Goal: Information Seeking & Learning: Learn about a topic

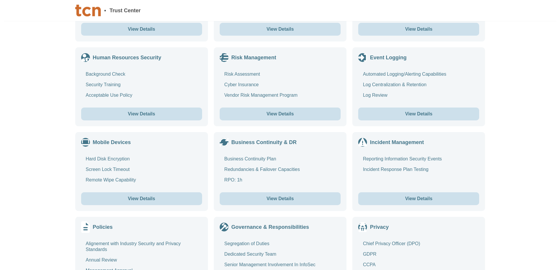
scroll to position [556, 0]
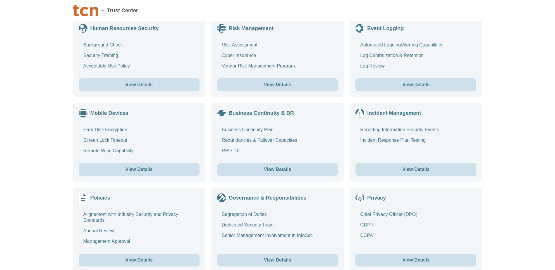
click at [258, 127] on div "Business Continuity Plan" at bounding box center [248, 130] width 52 height 6
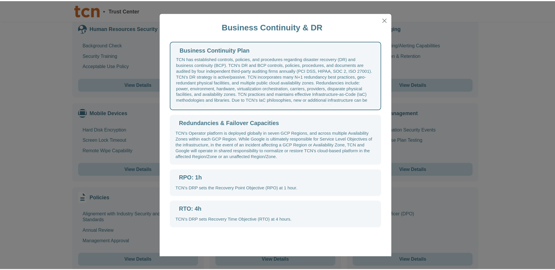
scroll to position [0, 0]
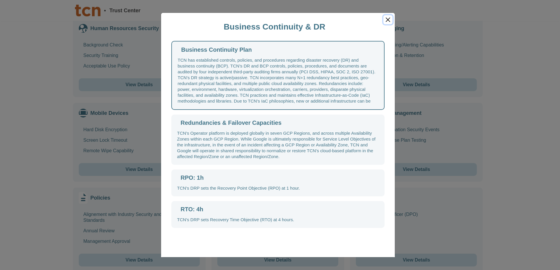
click at [388, 18] on button "Close" at bounding box center [387, 19] width 9 height 9
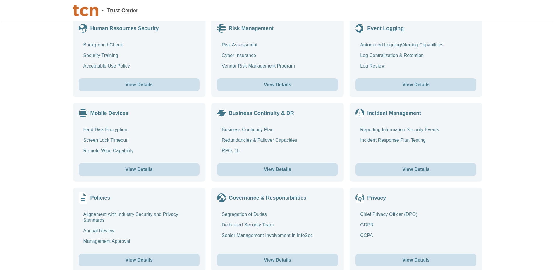
click at [252, 163] on button "View Details" at bounding box center [277, 169] width 121 height 13
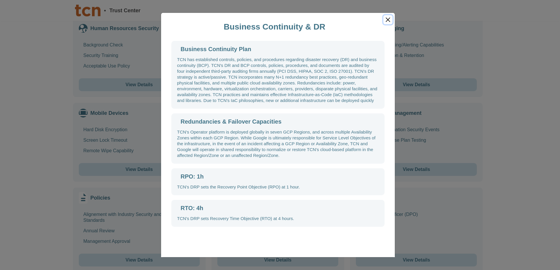
click at [388, 20] on button "Close" at bounding box center [387, 19] width 9 height 9
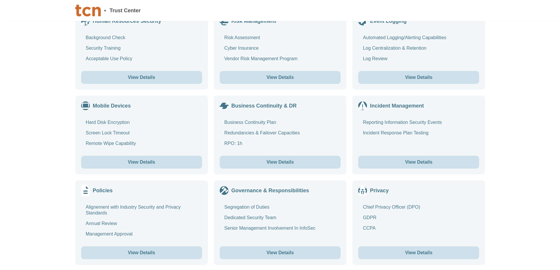
scroll to position [550, 0]
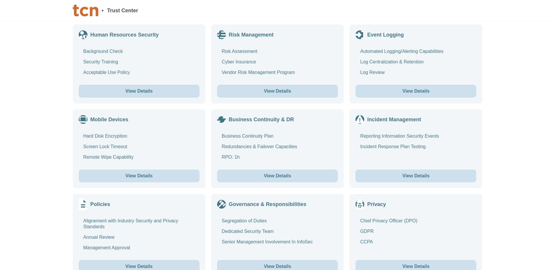
click at [255, 170] on button "View Details" at bounding box center [277, 176] width 121 height 13
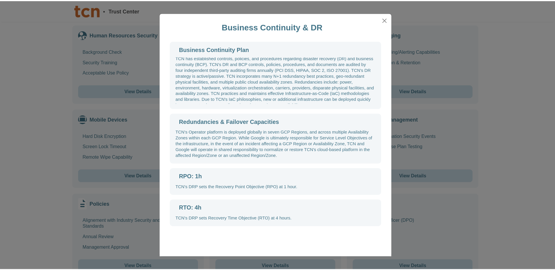
scroll to position [0, 0]
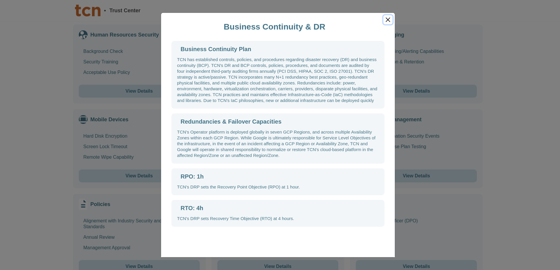
click at [389, 19] on button "Close" at bounding box center [387, 19] width 9 height 9
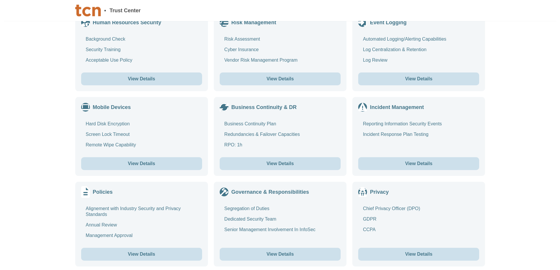
scroll to position [550, 0]
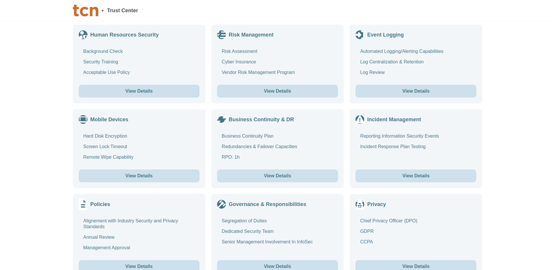
click at [261, 170] on button "View Details" at bounding box center [277, 176] width 121 height 13
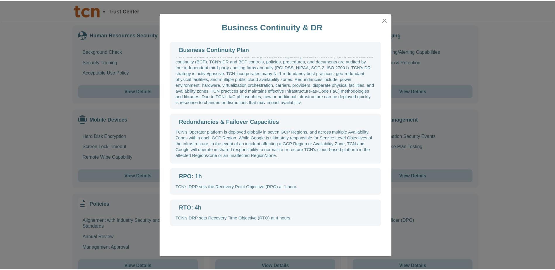
scroll to position [6, 0]
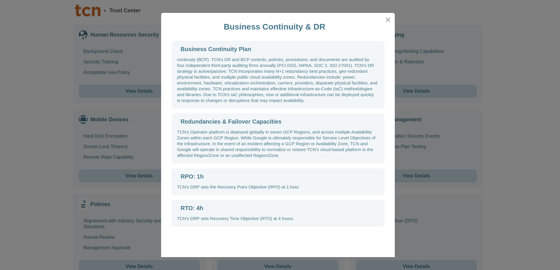
click at [224, 258] on div "Business Continuity & DR Business Continuity Plan TCN has established controls,…" at bounding box center [280, 135] width 560 height 270
click at [388, 20] on button "Close" at bounding box center [387, 19] width 9 height 9
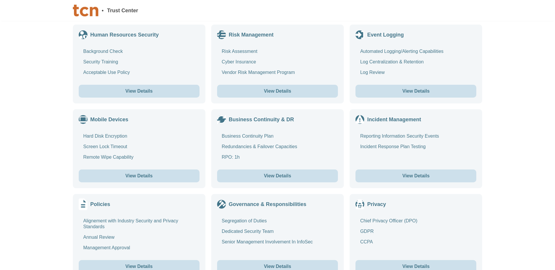
click at [244, 144] on div "Redundancies & Failover Capacities" at bounding box center [260, 147] width 76 height 6
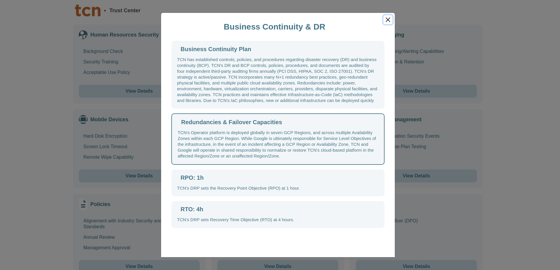
click at [387, 19] on button "Close" at bounding box center [387, 19] width 9 height 9
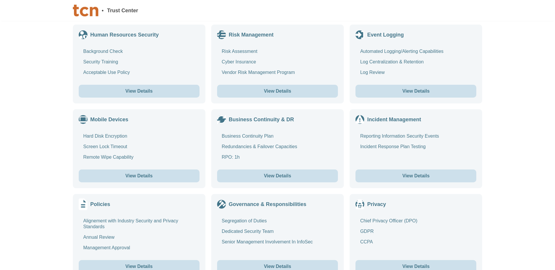
click at [235, 155] on div "RPO: 1h" at bounding box center [231, 158] width 18 height 6
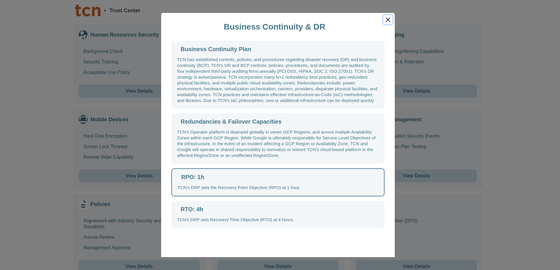
click at [386, 20] on button "Close" at bounding box center [387, 19] width 9 height 9
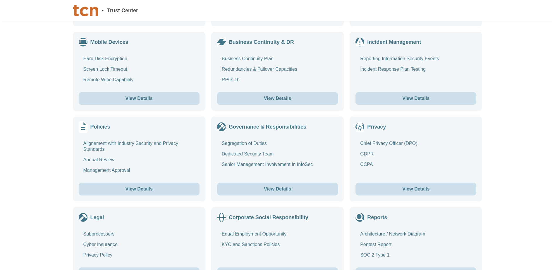
scroll to position [638, 0]
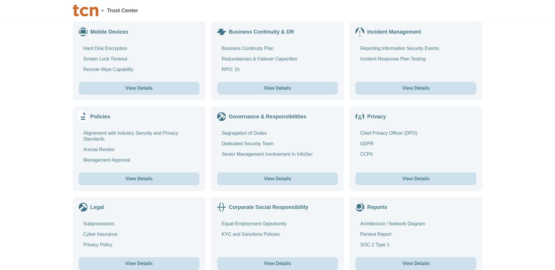
click at [404, 258] on button "View Details" at bounding box center [416, 264] width 121 height 13
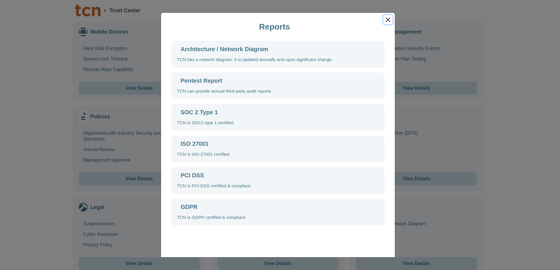
click at [388, 19] on button "Close" at bounding box center [387, 19] width 9 height 9
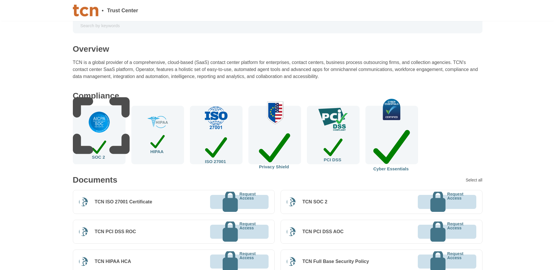
scroll to position [0, 0]
